Goal: Navigation & Orientation: Find specific page/section

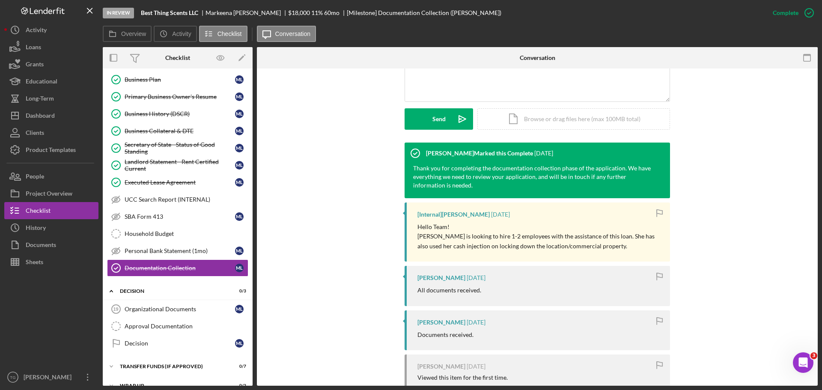
scroll to position [297, 0]
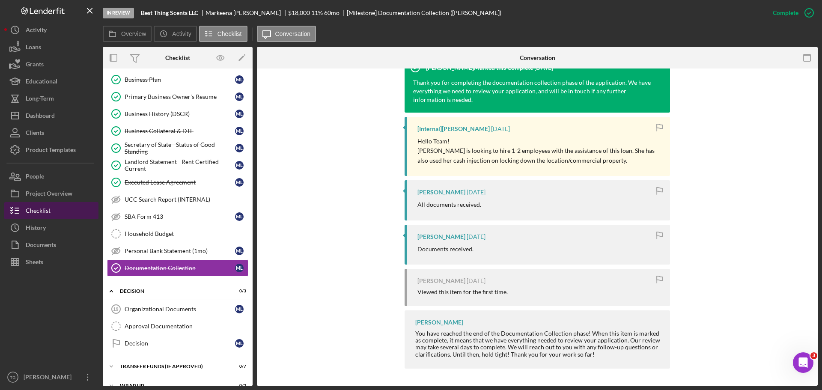
click at [46, 210] on div "Checklist" at bounding box center [38, 211] width 25 height 19
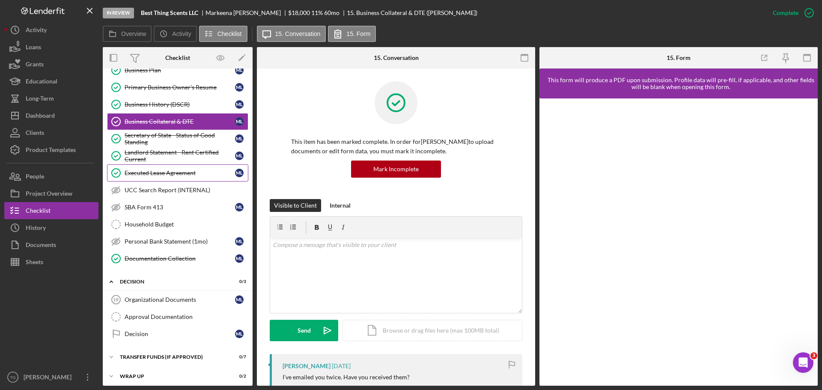
scroll to position [262, 0]
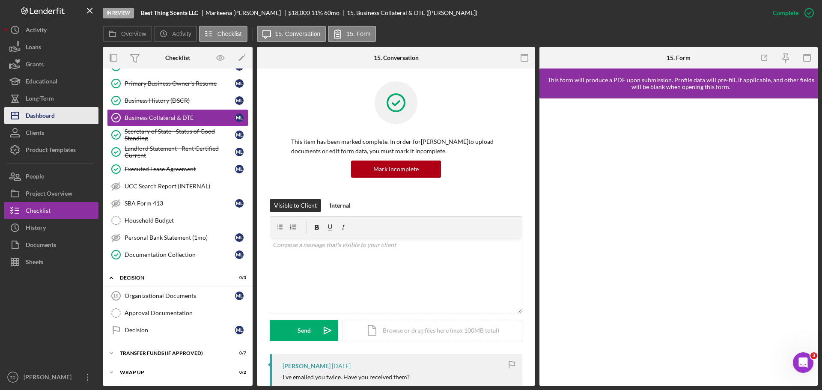
click at [53, 116] on div "Dashboard" at bounding box center [40, 116] width 29 height 19
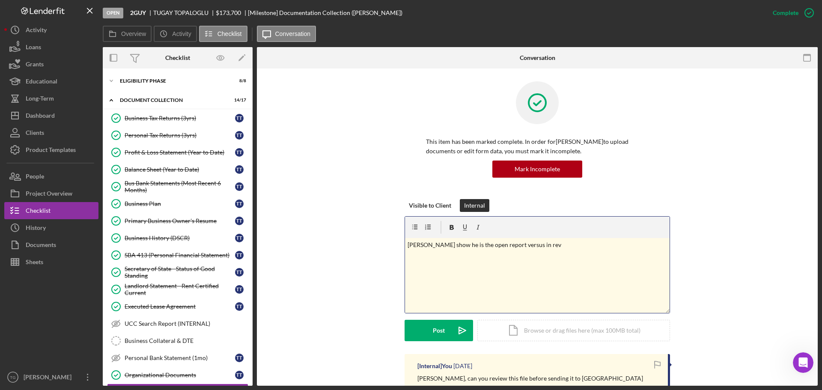
scroll to position [128, 0]
